Goal: Task Accomplishment & Management: Use online tool/utility

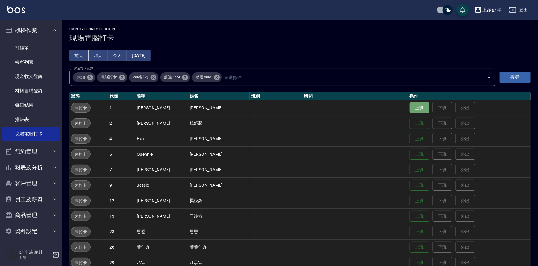
click at [409, 106] on button "上班" at bounding box center [419, 108] width 20 height 11
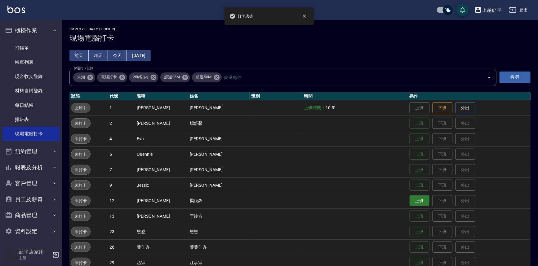
click at [412, 200] on button "上班" at bounding box center [419, 200] width 20 height 11
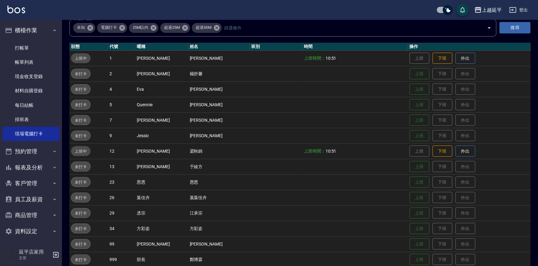
scroll to position [89, 0]
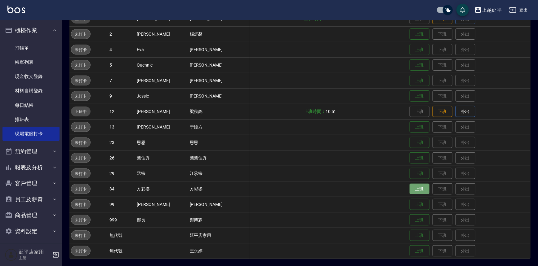
click at [416, 188] on button "上班" at bounding box center [419, 189] width 20 height 11
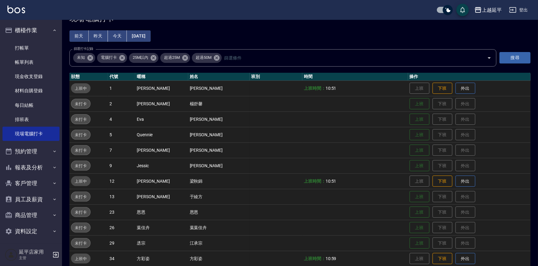
scroll to position [5, 0]
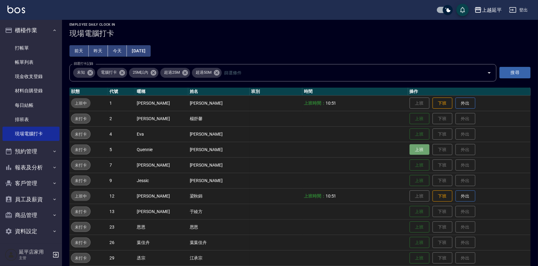
click at [410, 148] on button "上班" at bounding box center [419, 149] width 20 height 11
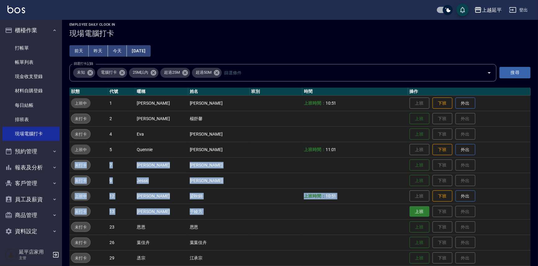
drag, startPoint x: 410, startPoint y: 148, endPoint x: 414, endPoint y: 216, distance: 68.0
click at [414, 216] on tbody "上班中 1 [PERSON_NAME] [PERSON_NAME] 上班時間： 10:51 上班 下班 外出 未打卡 2 [PERSON_NAME] [PER…" at bounding box center [299, 219] width 461 height 248
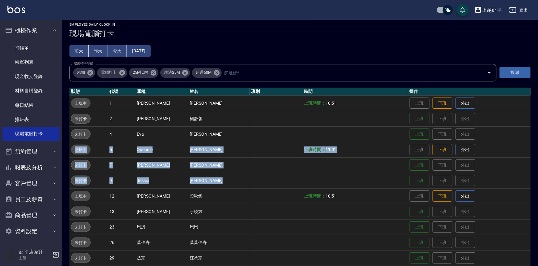
click at [327, 181] on tbody "上班中 1 [PERSON_NAME] [PERSON_NAME] 上班時間： 10:51 上班 下班 外出 未打卡 2 [PERSON_NAME] [PER…" at bounding box center [299, 219] width 461 height 248
click at [409, 167] on button "上班" at bounding box center [419, 165] width 20 height 11
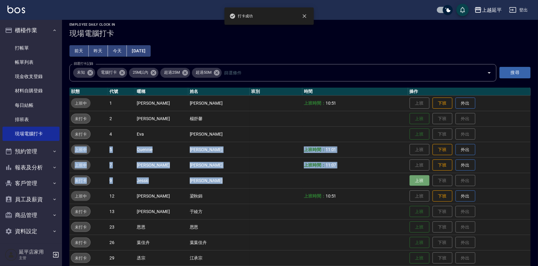
click at [409, 177] on button "上班" at bounding box center [419, 180] width 20 height 11
click at [412, 178] on button "上班" at bounding box center [419, 180] width 20 height 11
